Goal: Task Accomplishment & Management: Complete application form

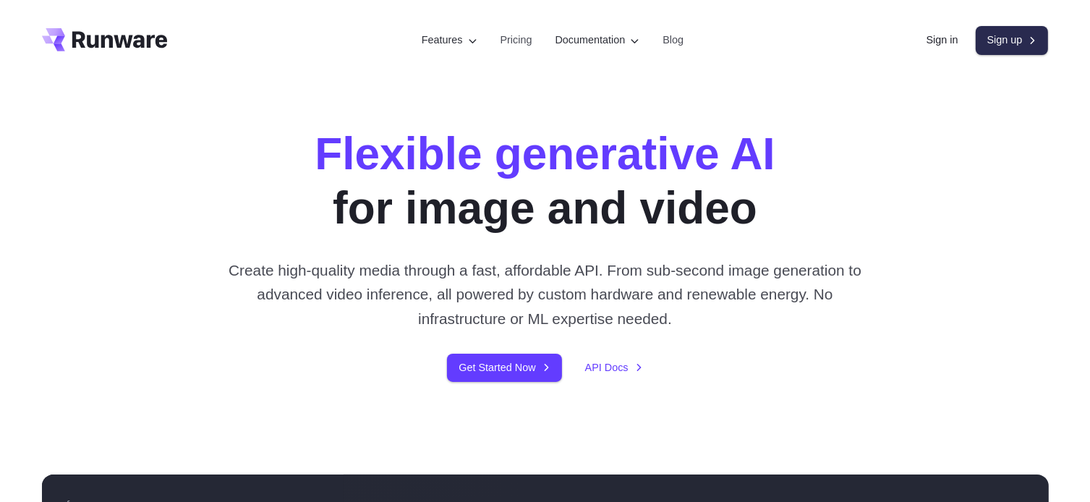
click at [1005, 39] on link "Sign up" at bounding box center [1012, 40] width 73 height 28
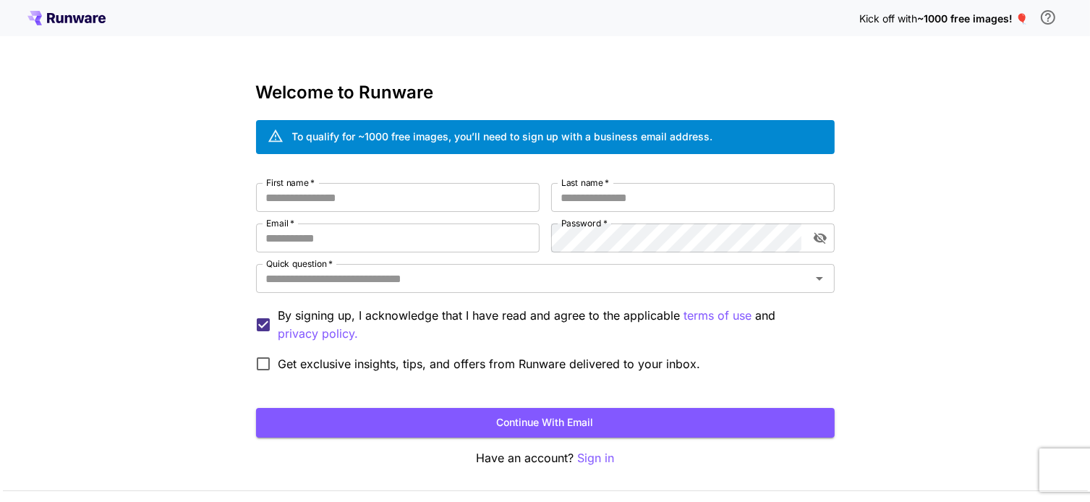
click at [66, 18] on icon at bounding box center [67, 19] width 7 height 8
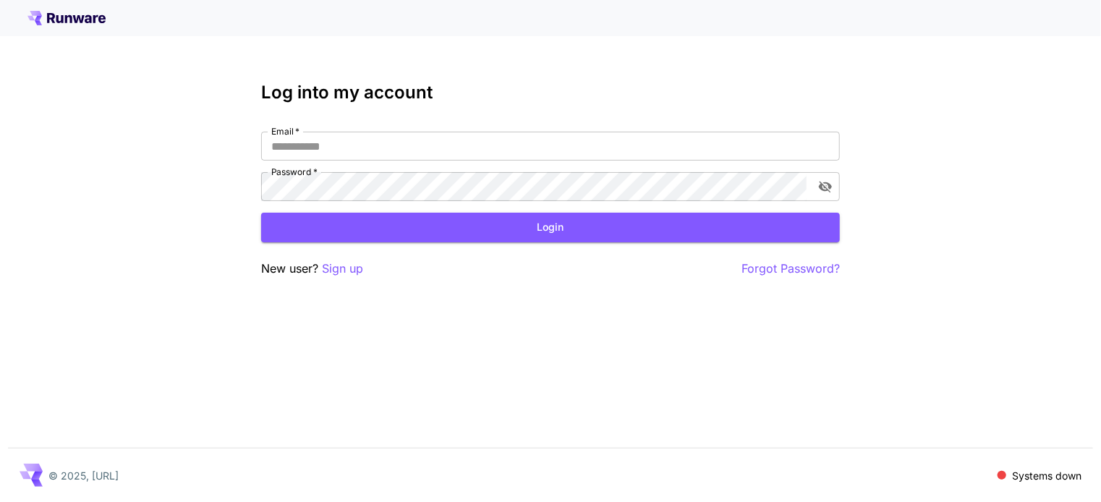
click at [73, 17] on icon at bounding box center [79, 19] width 12 height 8
click at [353, 264] on p "Sign up" at bounding box center [342, 269] width 41 height 18
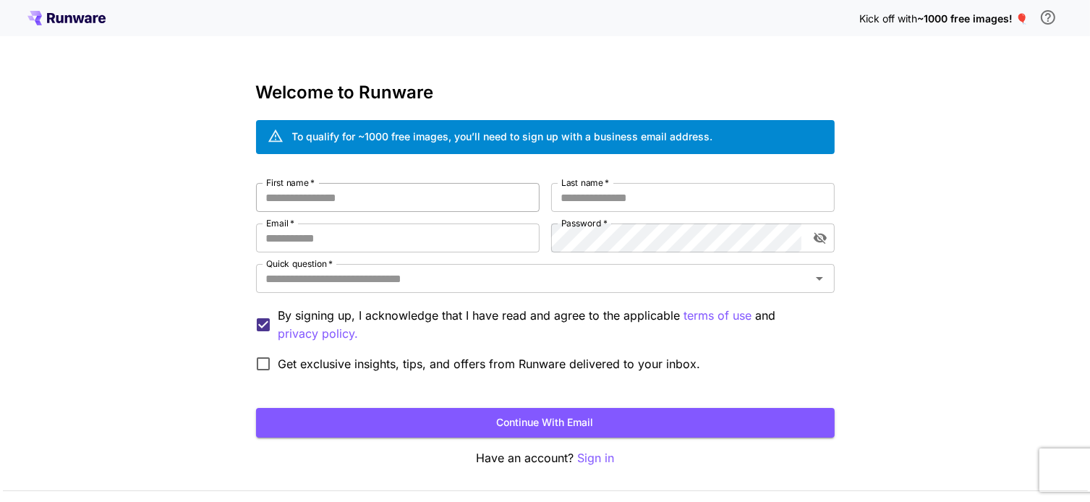
click at [303, 193] on input "First name   *" at bounding box center [398, 197] width 284 height 29
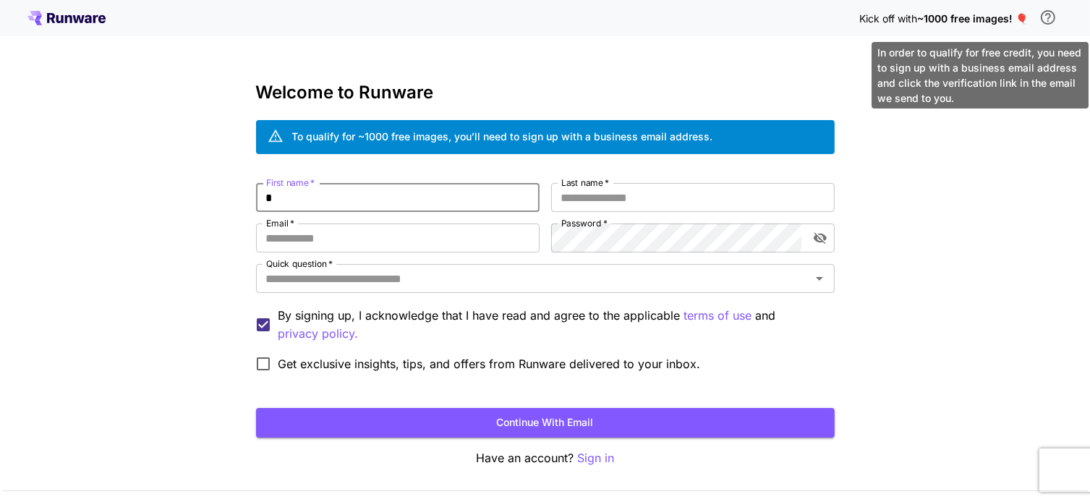
click at [1047, 20] on icon "\a In order to qualify for free credit, you need to sign up with a business ema…" at bounding box center [1048, 17] width 17 height 17
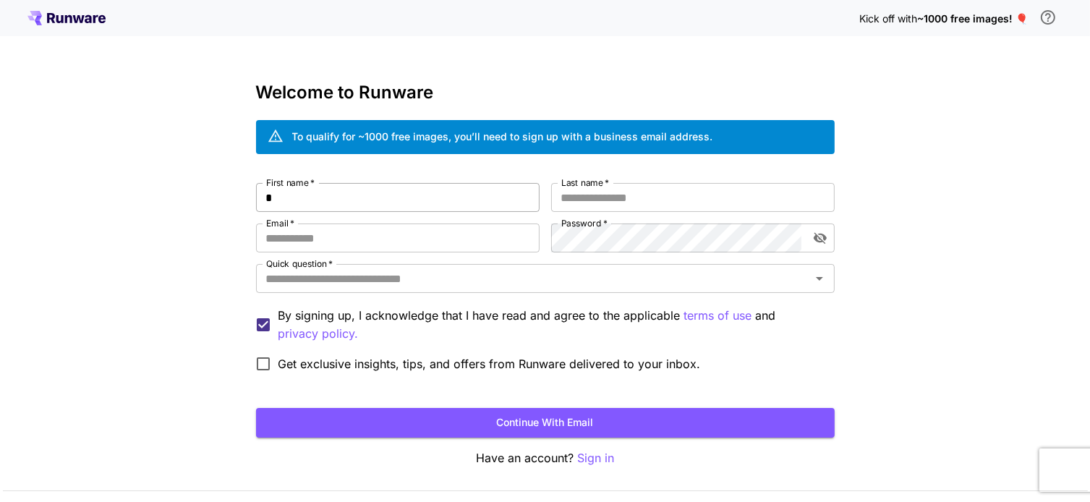
click at [293, 191] on input "*" at bounding box center [398, 197] width 284 height 29
type input "*"
type input "****"
click at [304, 242] on input "Email   *" at bounding box center [398, 238] width 284 height 29
type input "****"
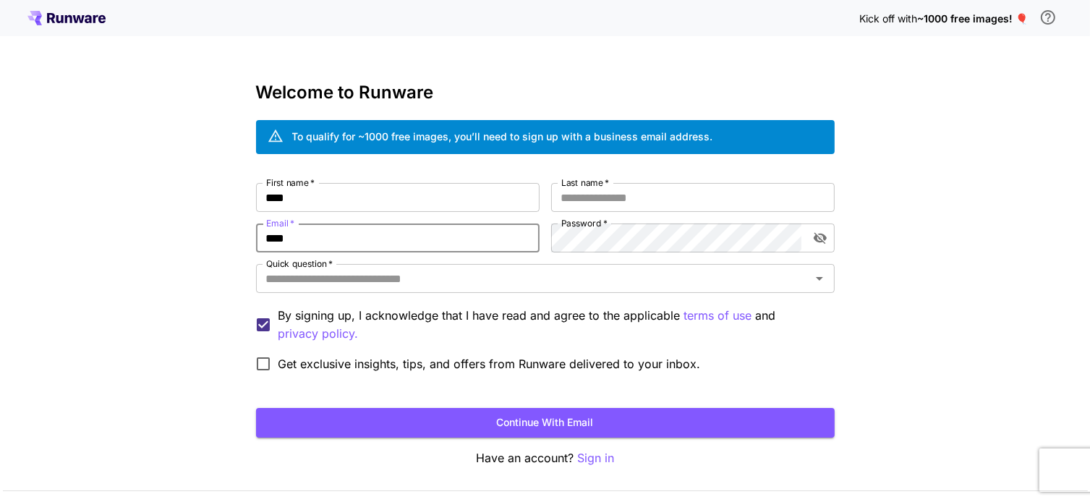
drag, startPoint x: 307, startPoint y: 238, endPoint x: 255, endPoint y: 245, distance: 52.5
click at [255, 245] on div "Kick off with ~1000 free images! 🎈 Welcome to Runware To qualify for ~1000 free…" at bounding box center [545, 272] width 1090 height 545
click at [598, 194] on input "Last name   *" at bounding box center [693, 197] width 284 height 29
type input "****"
click at [359, 239] on input "Email   *" at bounding box center [398, 238] width 284 height 29
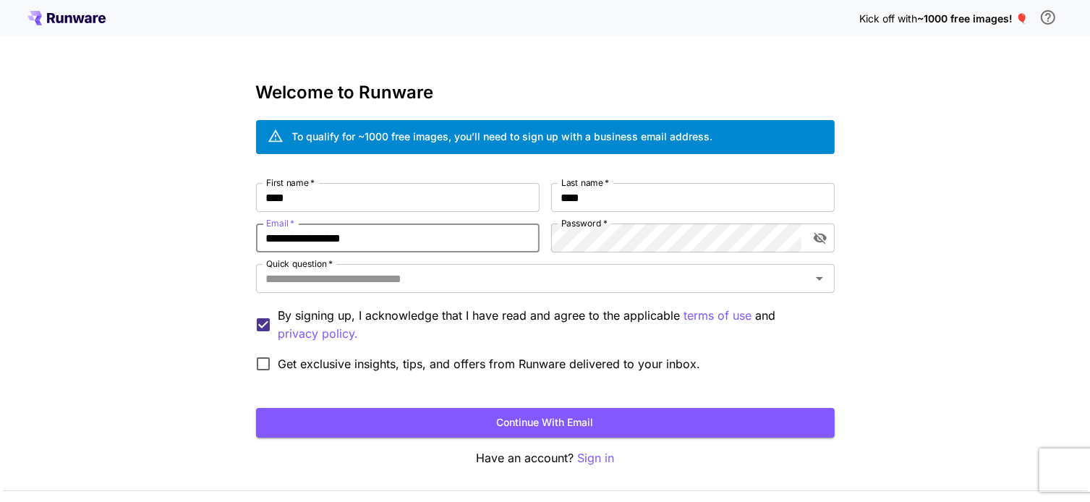
type input "**********"
click at [535, 281] on input "Quick question   *" at bounding box center [533, 278] width 546 height 20
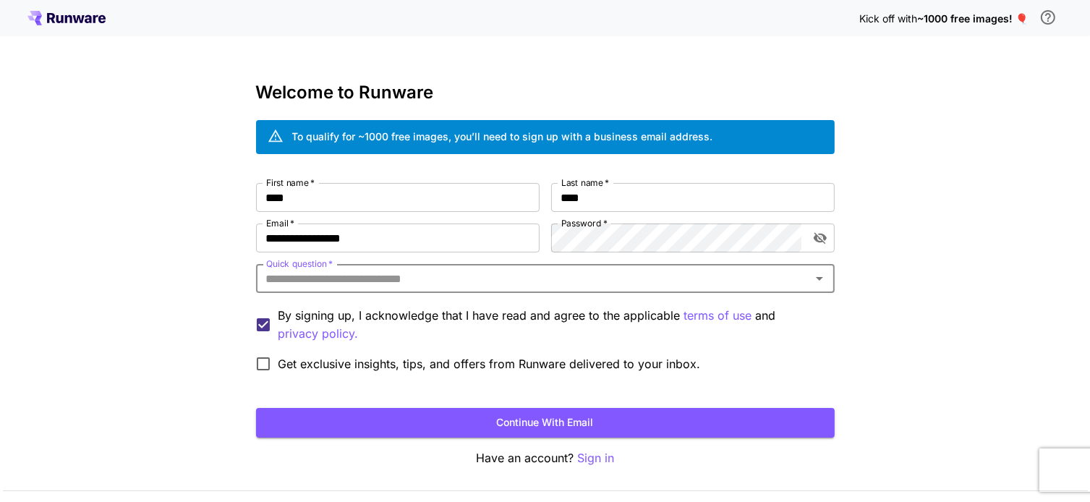
drag, startPoint x: 468, startPoint y: 279, endPoint x: 273, endPoint y: 286, distance: 194.8
click at [273, 286] on input "Quick question   *" at bounding box center [533, 278] width 546 height 20
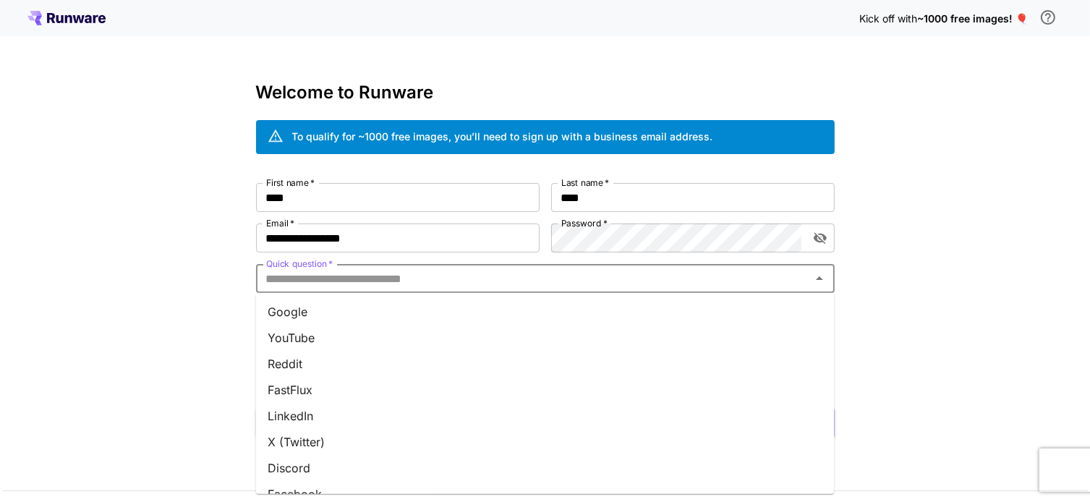
drag, startPoint x: 266, startPoint y: 279, endPoint x: 456, endPoint y: 281, distance: 189.5
click at [449, 279] on input "Quick question   *" at bounding box center [533, 278] width 546 height 20
click at [315, 315] on li "Google" at bounding box center [545, 312] width 579 height 26
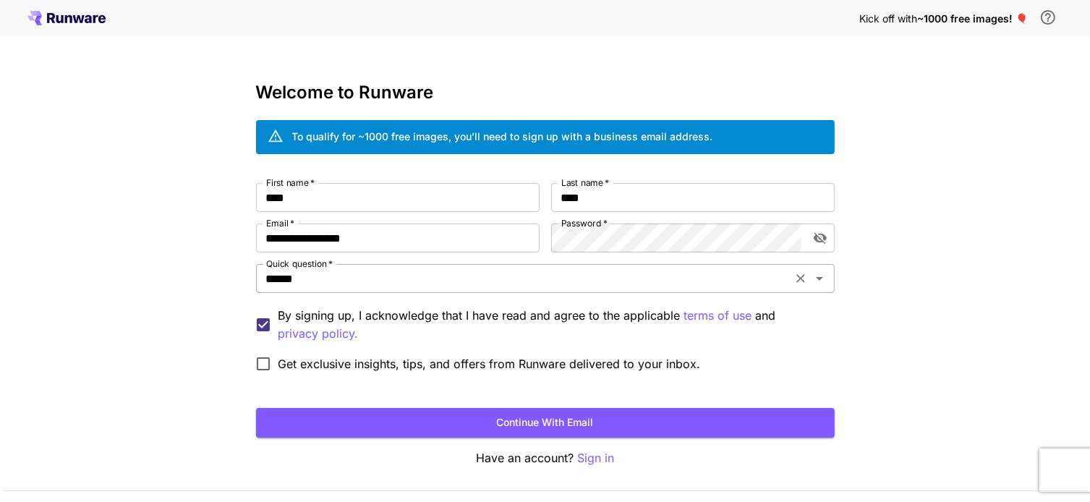
click at [349, 276] on input "******" at bounding box center [523, 278] width 527 height 20
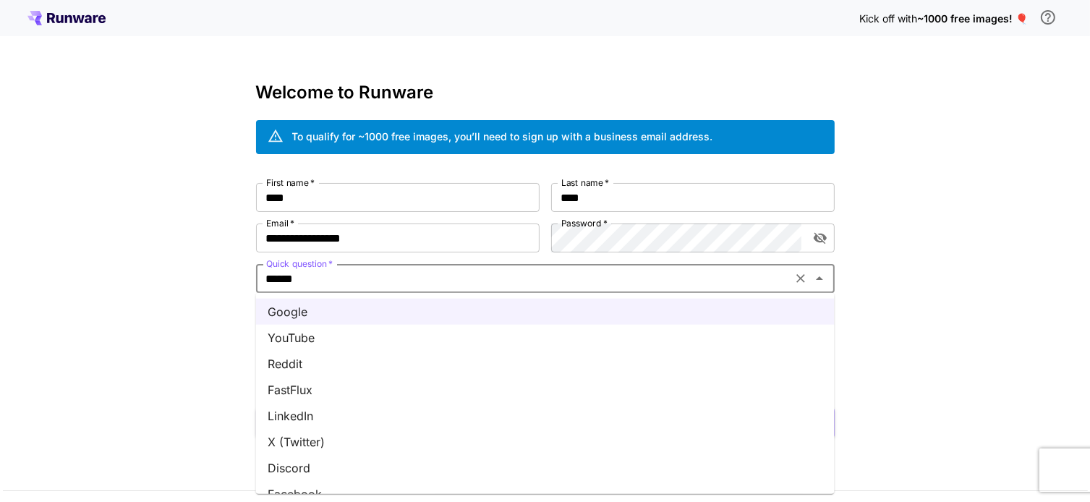
click at [317, 338] on li "YouTube" at bounding box center [545, 338] width 579 height 26
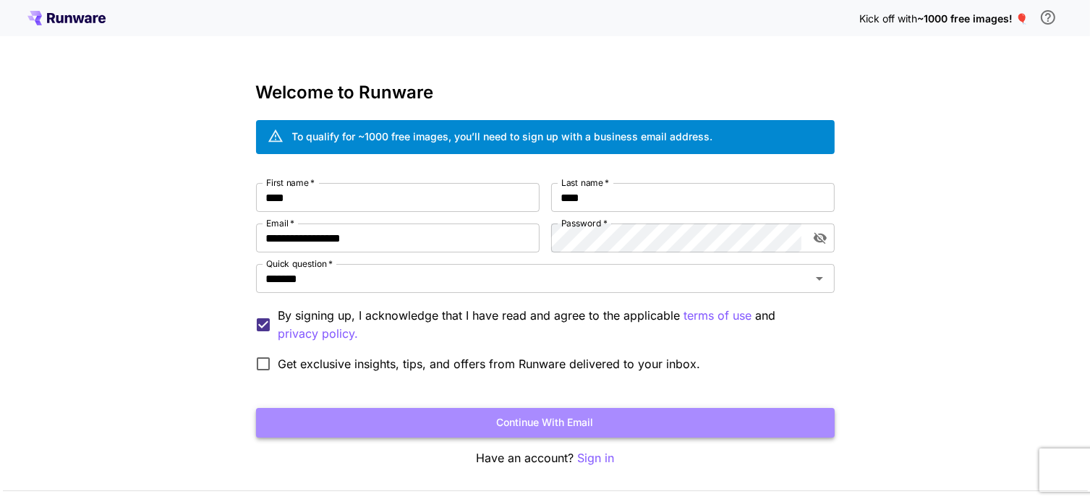
click at [503, 425] on button "Continue with email" at bounding box center [545, 423] width 579 height 30
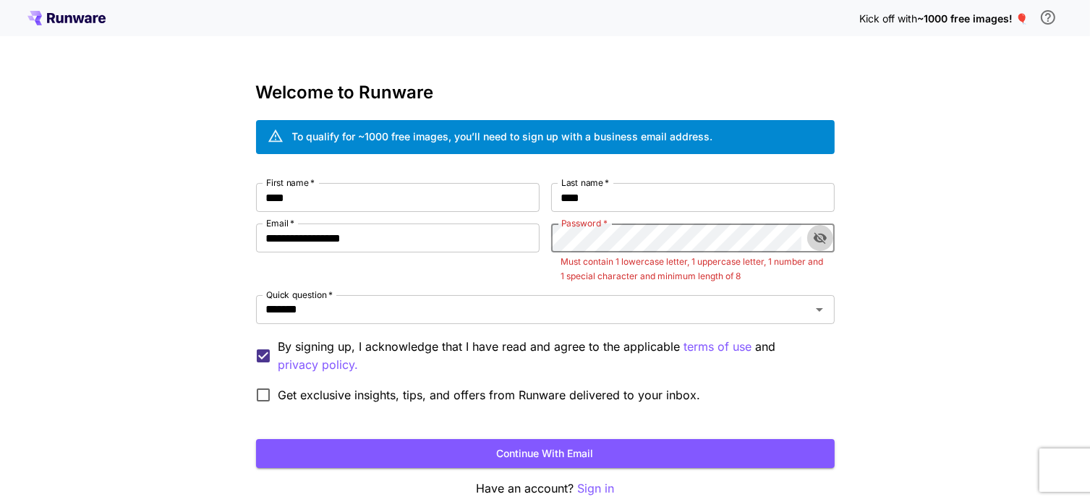
click at [814, 237] on icon "toggle password visibility" at bounding box center [819, 239] width 13 height 12
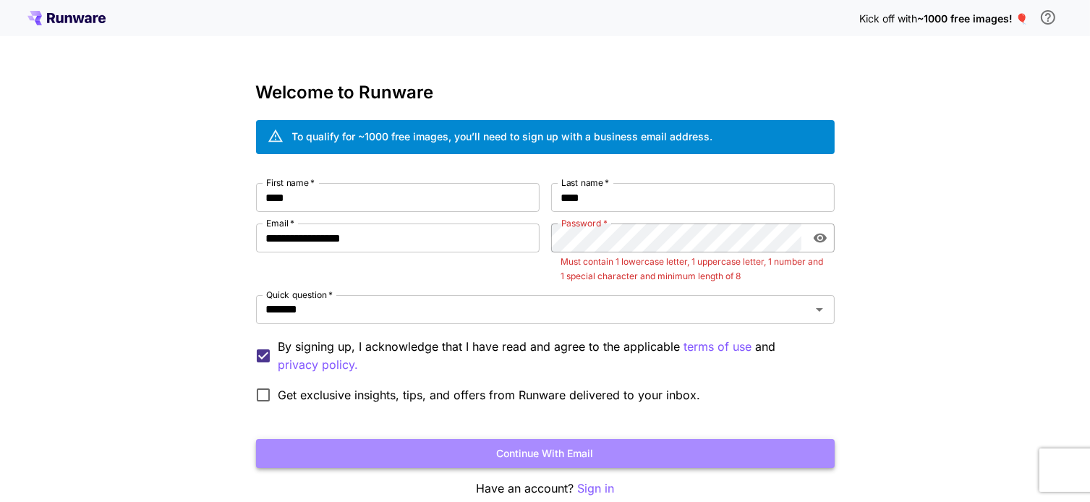
click at [619, 455] on button "Continue with email" at bounding box center [545, 454] width 579 height 30
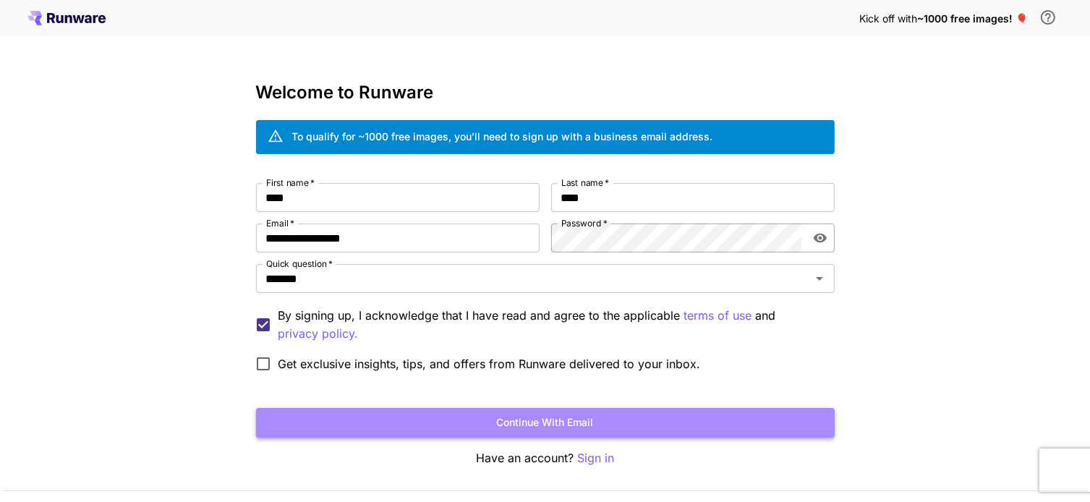
click at [573, 420] on button "Continue with email" at bounding box center [545, 423] width 579 height 30
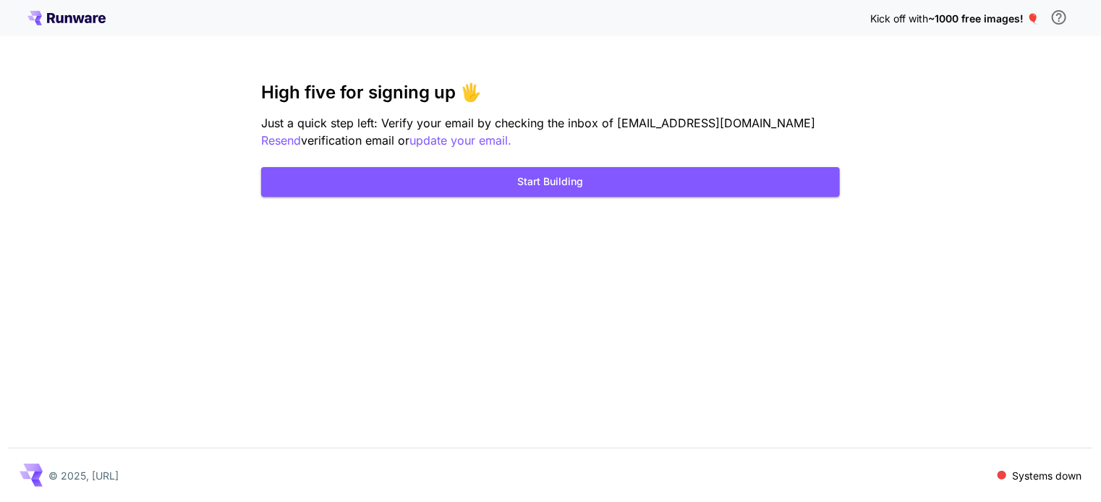
click at [713, 296] on div "Kick off with ~1000 free images! 🎈 High five for signing up 🖐️ Just a quick ste…" at bounding box center [550, 251] width 1101 height 502
